Goal: Information Seeking & Learning: Learn about a topic

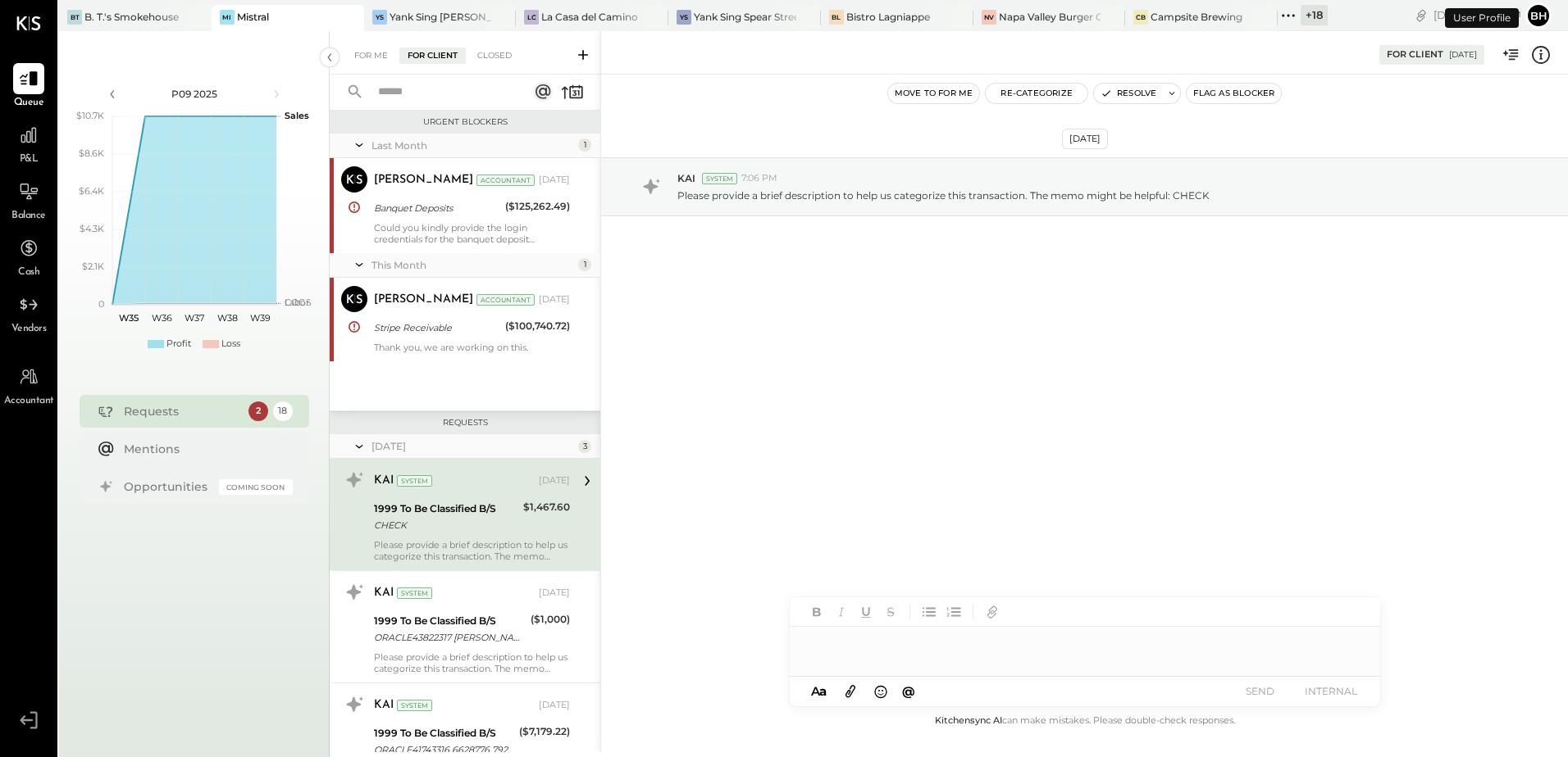
scroll to position [82, 0]
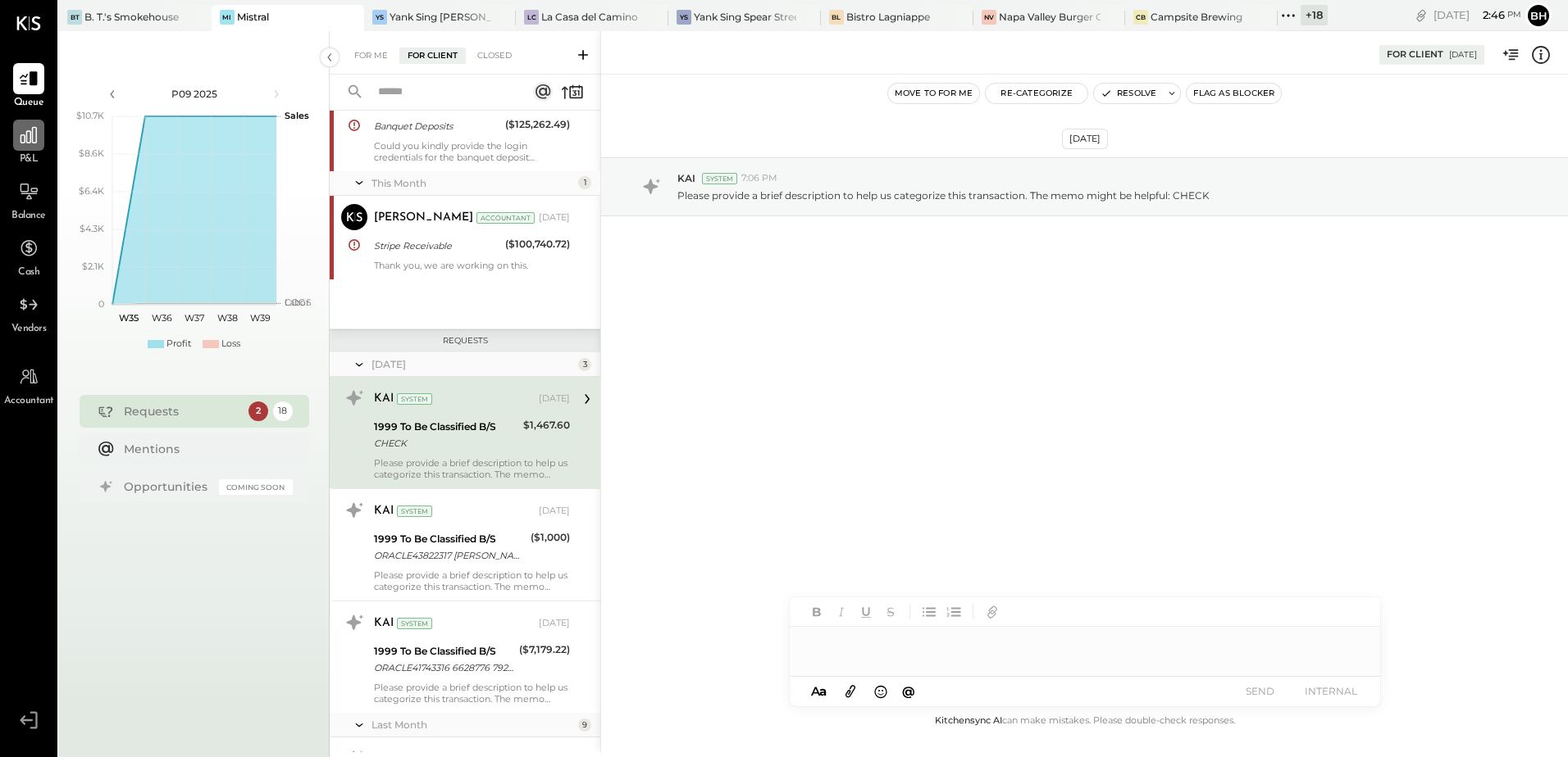
click at [21, 140] on icon at bounding box center [29, 135] width 16 height 16
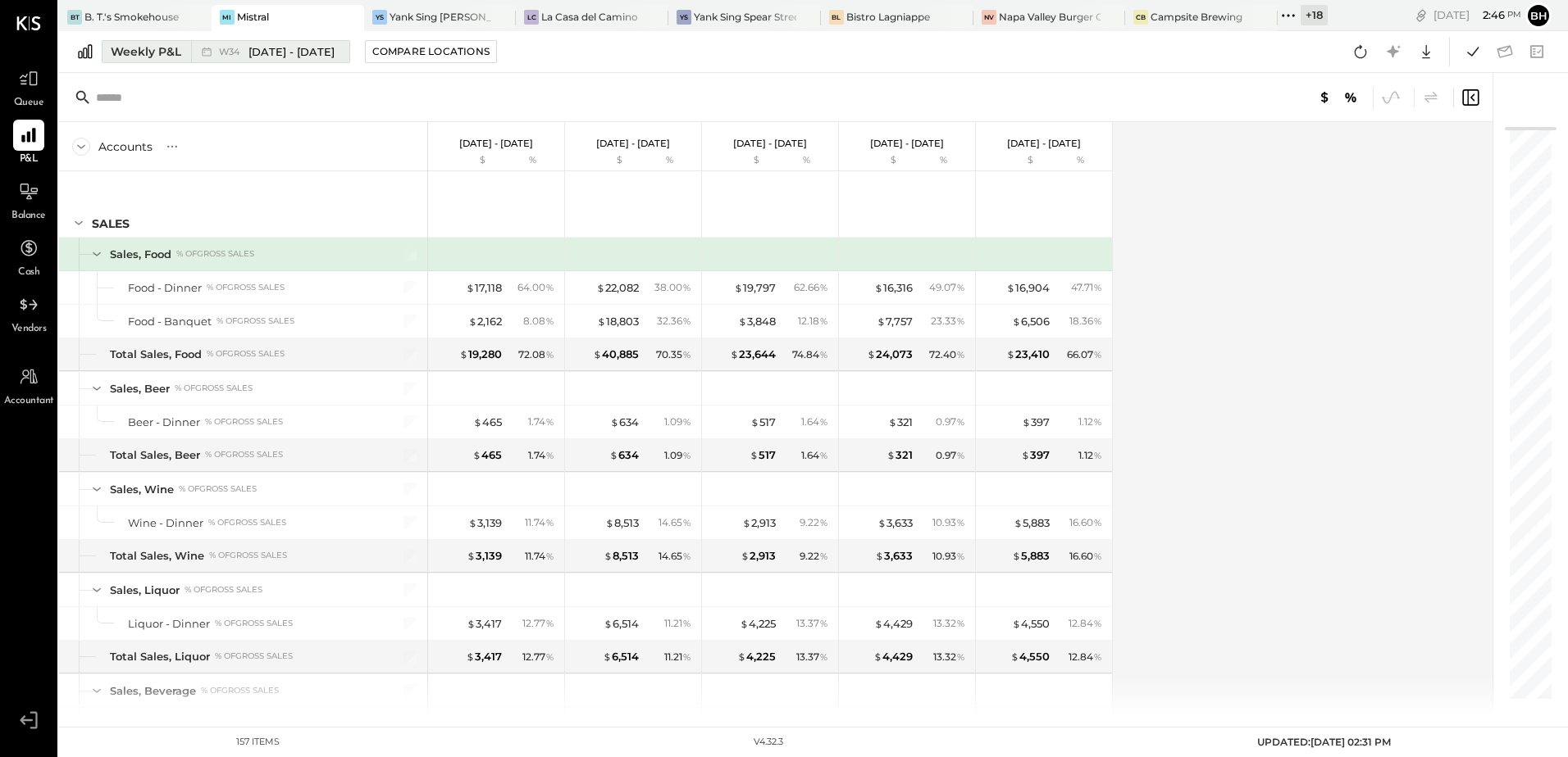
click at [269, 59] on span "[DATE] - [DATE]" at bounding box center [291, 51] width 86 height 15
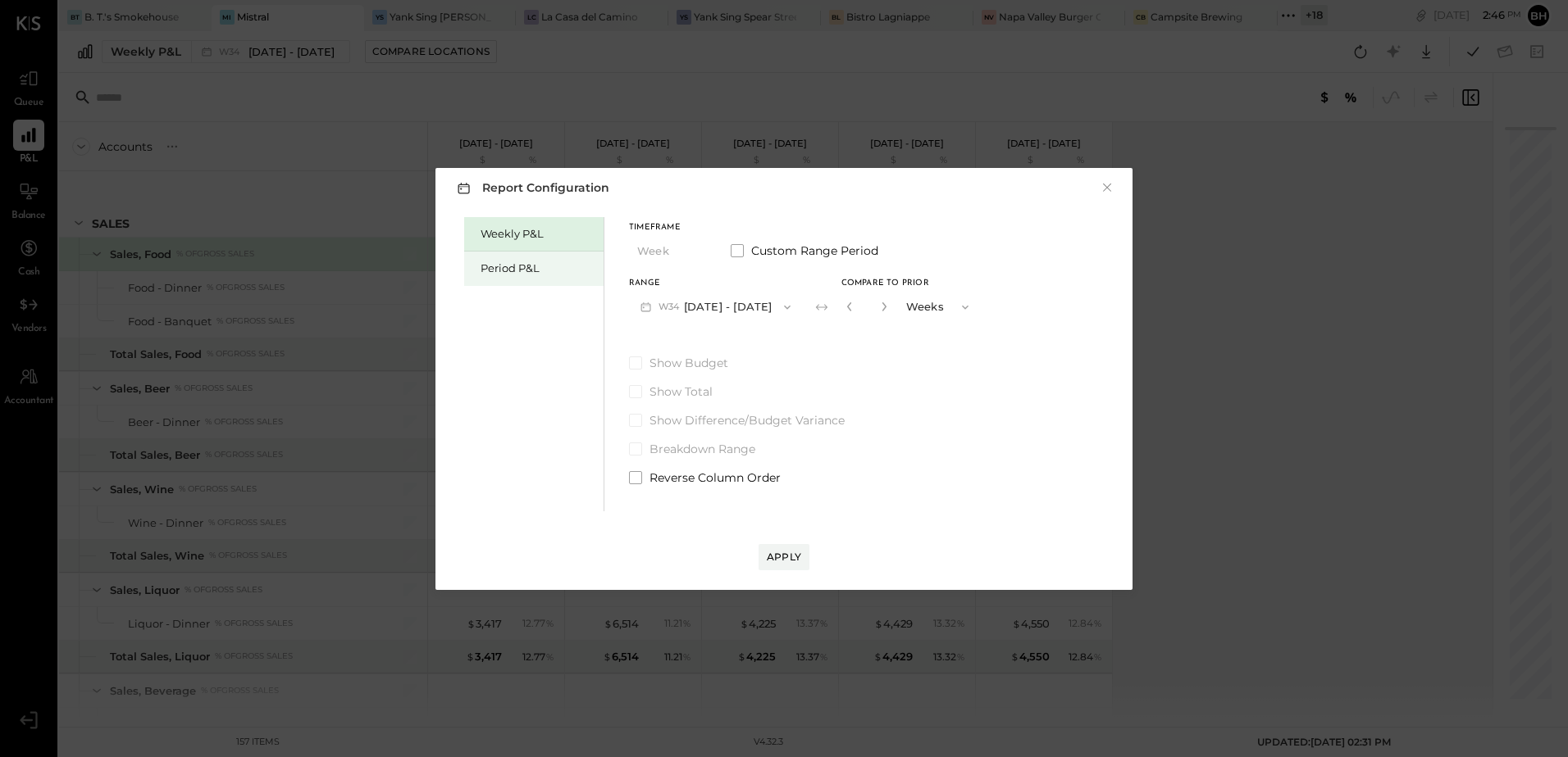
click at [547, 268] on div "Period P&L" at bounding box center [538, 268] width 115 height 15
click at [774, 307] on button "P09 [DATE] - [DATE]" at bounding box center [714, 307] width 171 height 31
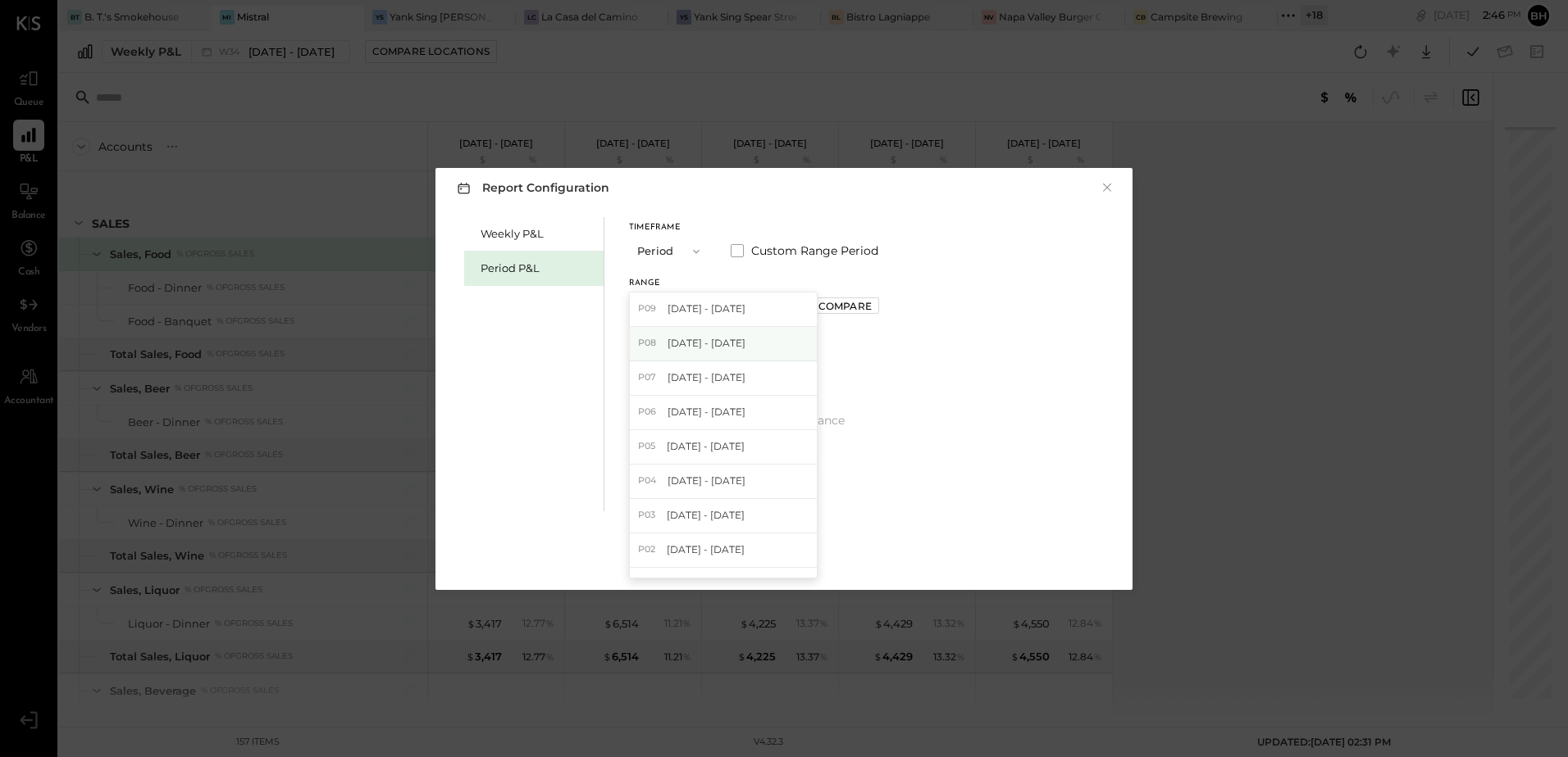
click at [722, 337] on span "[DATE] - [DATE]" at bounding box center [706, 343] width 78 height 14
click at [783, 560] on div "Apply" at bounding box center [784, 557] width 34 height 14
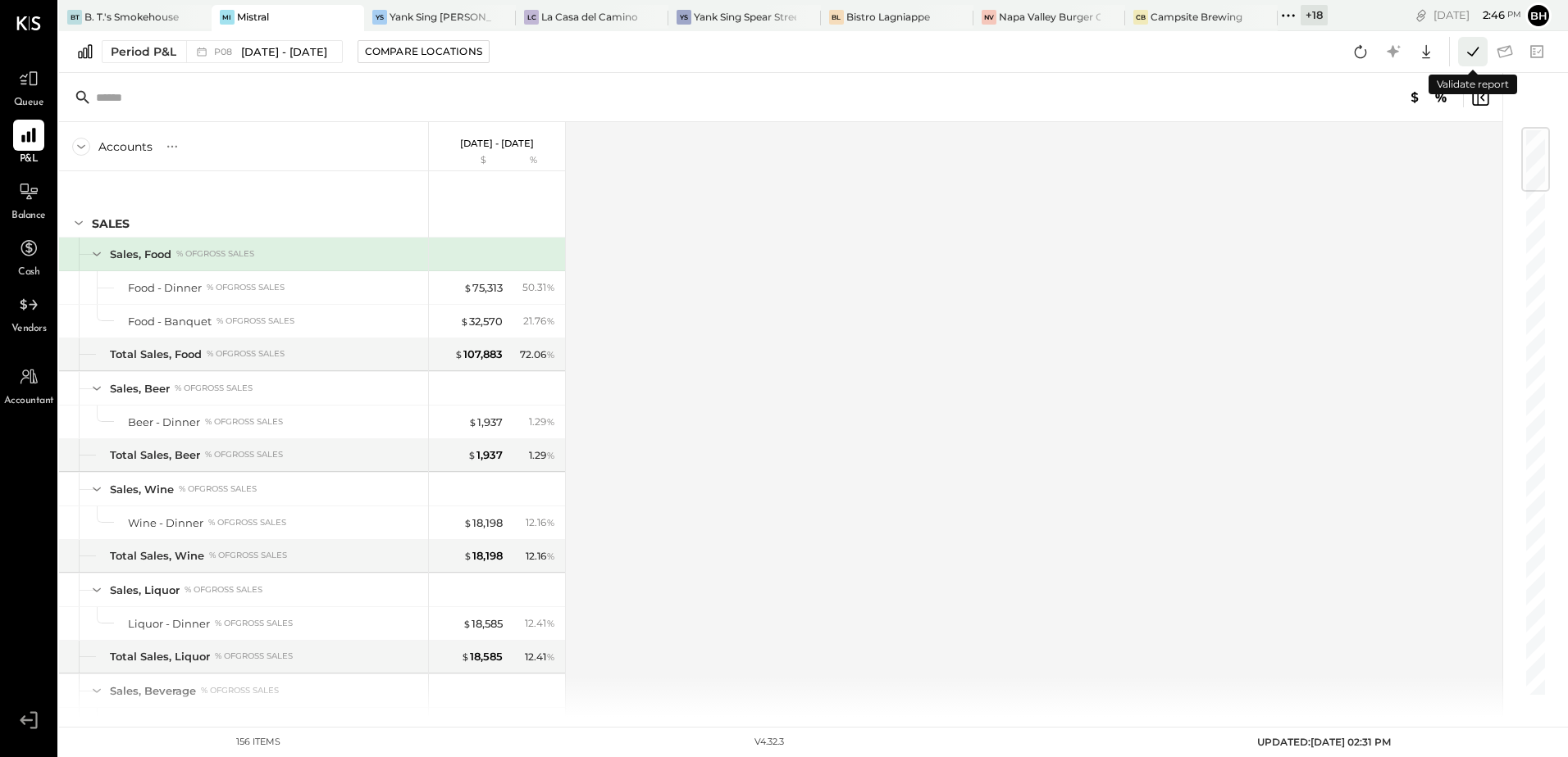
click at [1467, 55] on icon at bounding box center [1473, 52] width 22 height 22
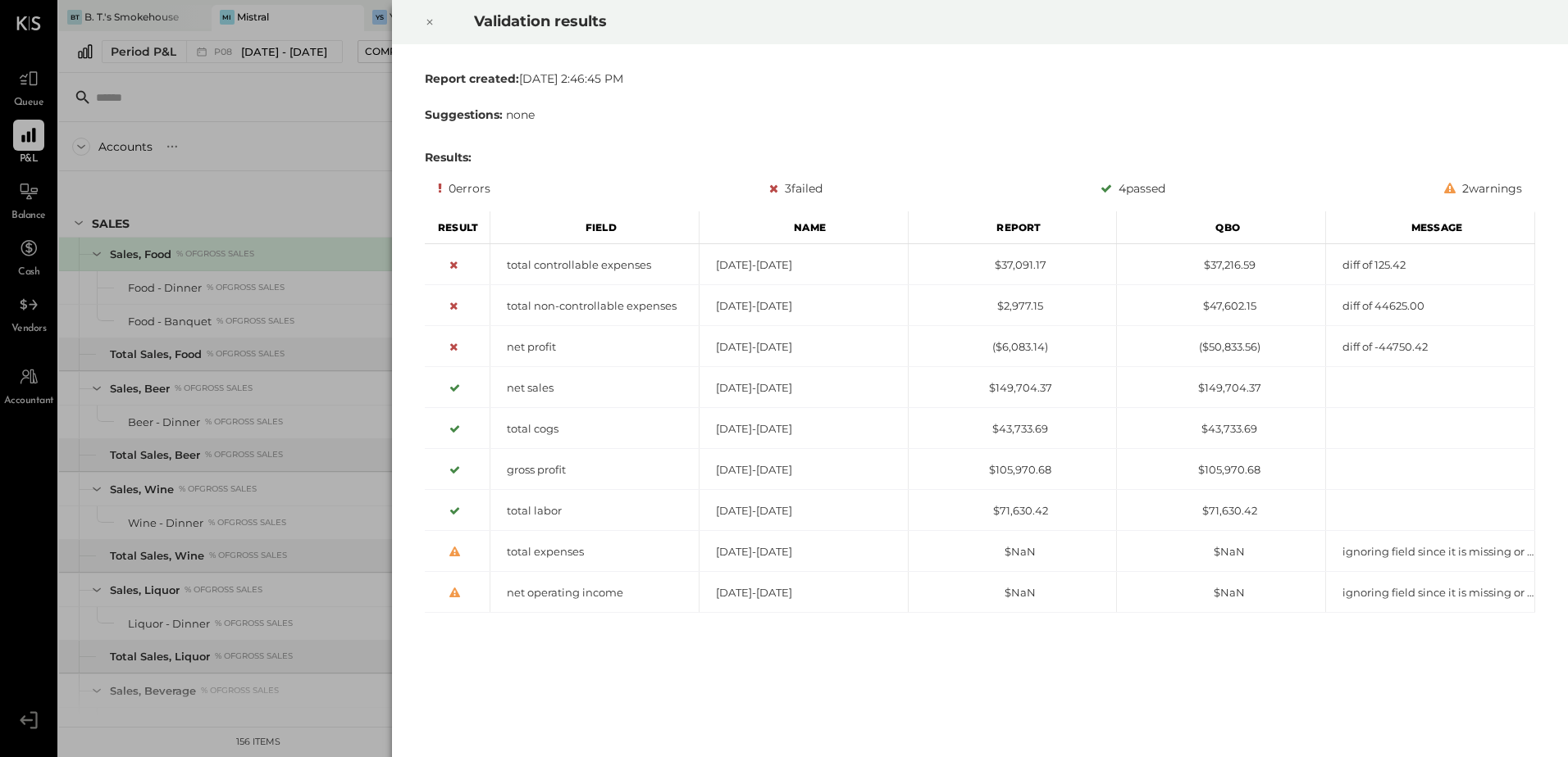
click at [434, 23] on icon at bounding box center [430, 22] width 10 height 20
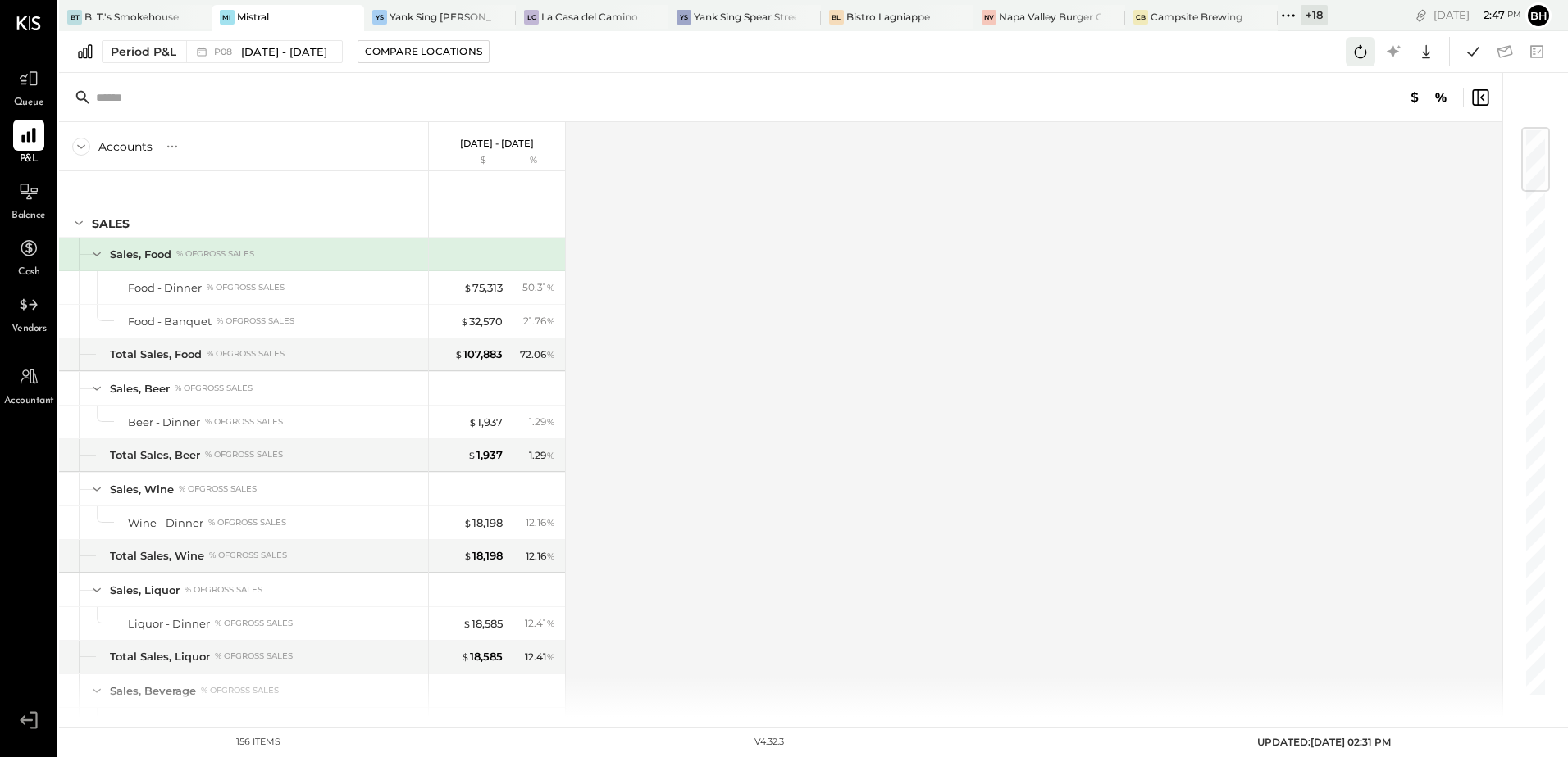
click at [1370, 57] on icon at bounding box center [1360, 52] width 22 height 22
click at [1478, 52] on icon at bounding box center [1473, 52] width 22 height 22
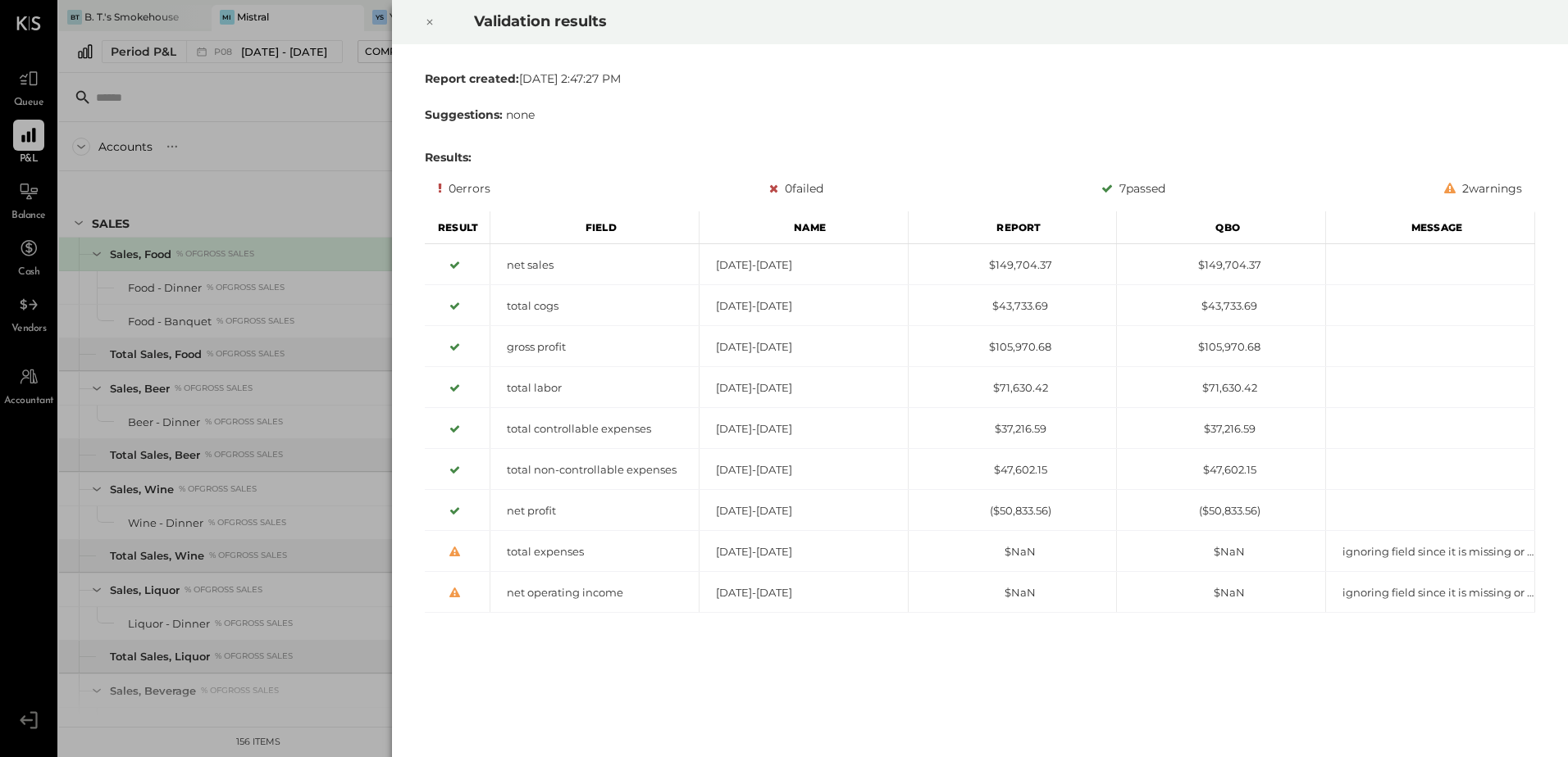
click at [425, 19] on icon at bounding box center [430, 22] width 10 height 20
